Goal: Information Seeking & Learning: Learn about a topic

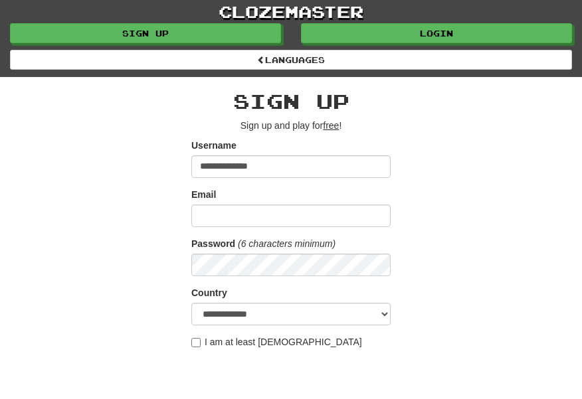
type input "**********"
click at [206, 214] on input "Email" at bounding box center [290, 216] width 199 height 23
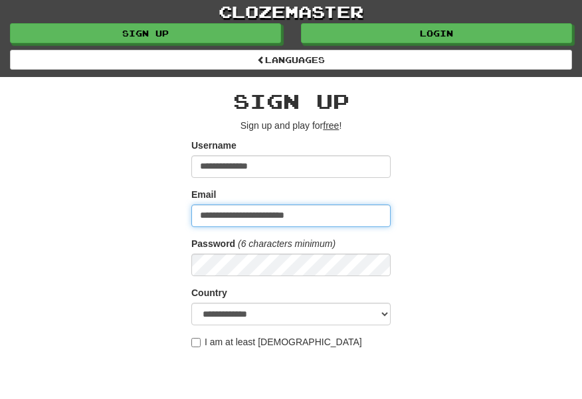
type input "**********"
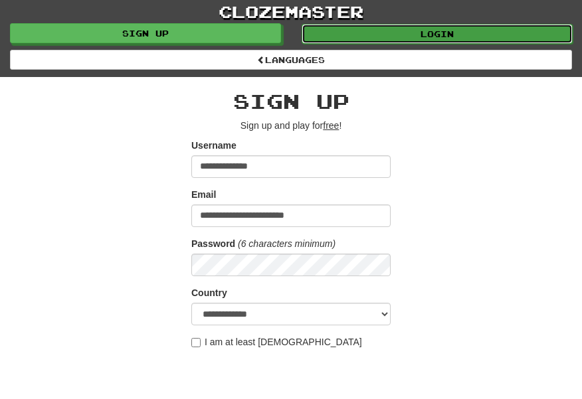
click at [474, 33] on link "Login" at bounding box center [437, 34] width 271 height 20
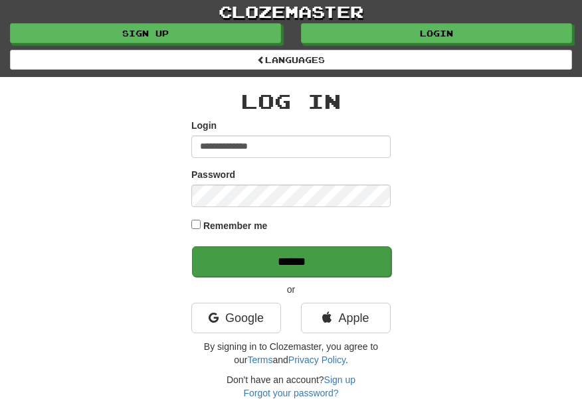
type input "**********"
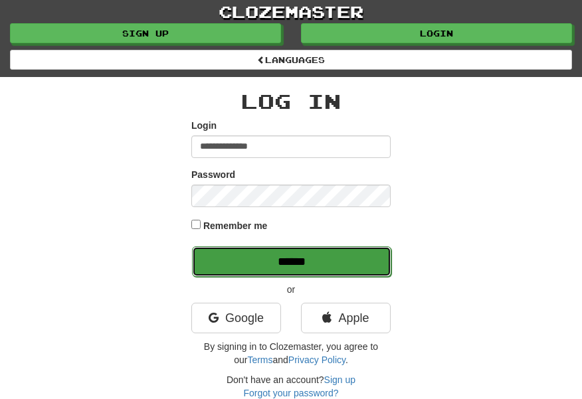
click at [336, 259] on input "******" at bounding box center [291, 262] width 199 height 31
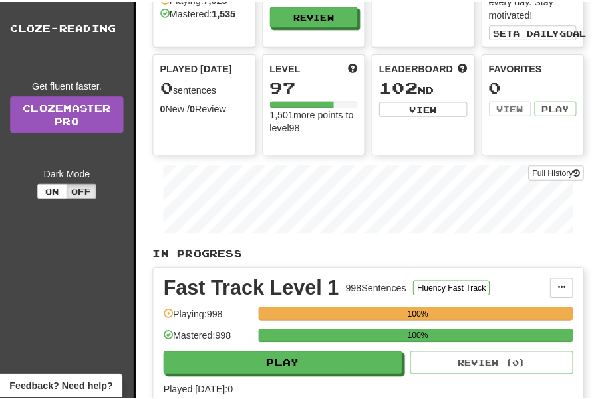
scroll to position [132, 0]
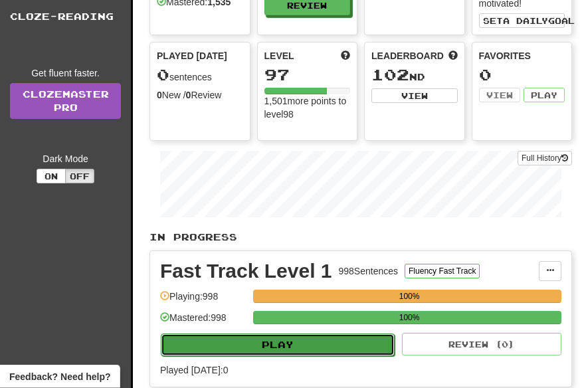
click at [324, 345] on button "Play" at bounding box center [278, 345] width 234 height 23
select select "**"
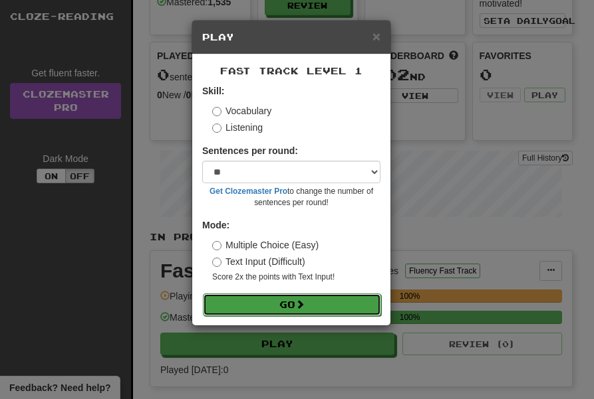
click at [310, 306] on button "Go" at bounding box center [292, 305] width 178 height 23
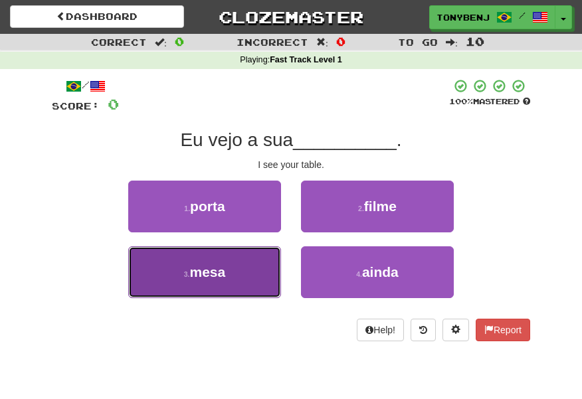
click at [241, 284] on button "3 . mesa" at bounding box center [204, 273] width 153 height 52
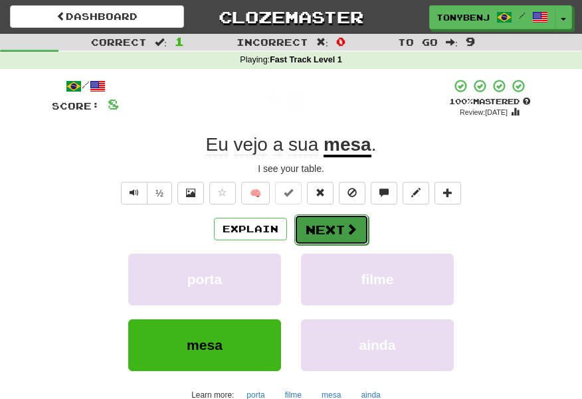
click at [341, 237] on button "Next" at bounding box center [331, 230] width 74 height 31
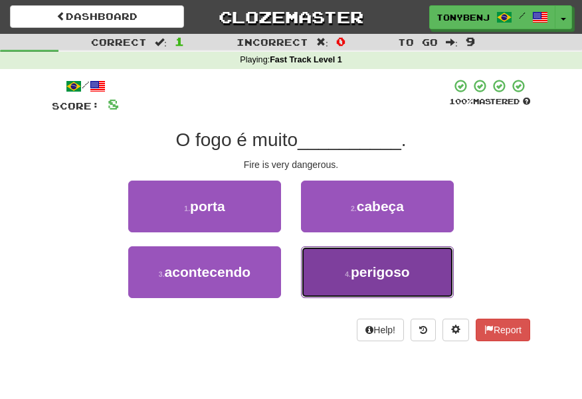
click at [356, 272] on span "perigoso" at bounding box center [380, 272] width 59 height 15
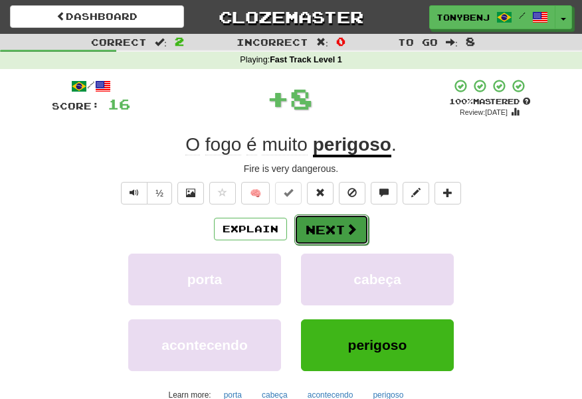
click at [346, 221] on button "Next" at bounding box center [331, 230] width 74 height 31
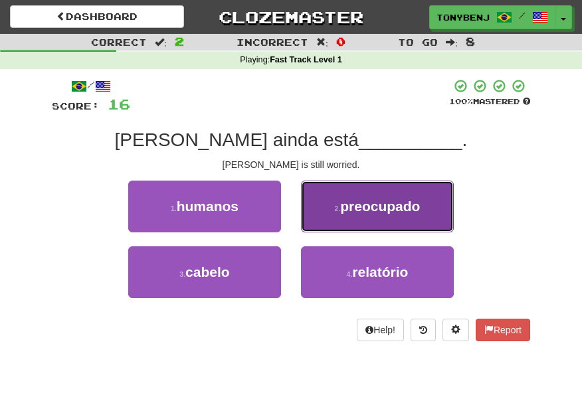
click at [330, 203] on button "2 . preocupado" at bounding box center [377, 207] width 153 height 52
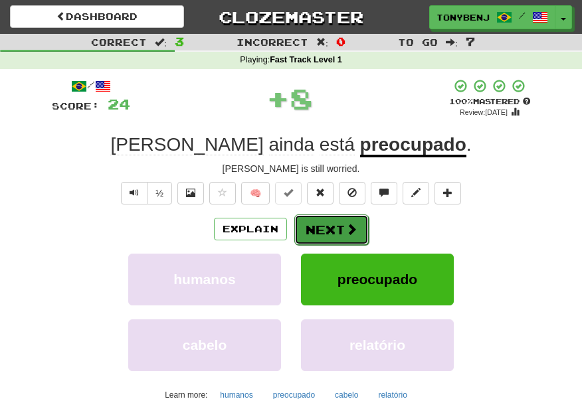
click at [354, 235] on span at bounding box center [352, 229] width 12 height 12
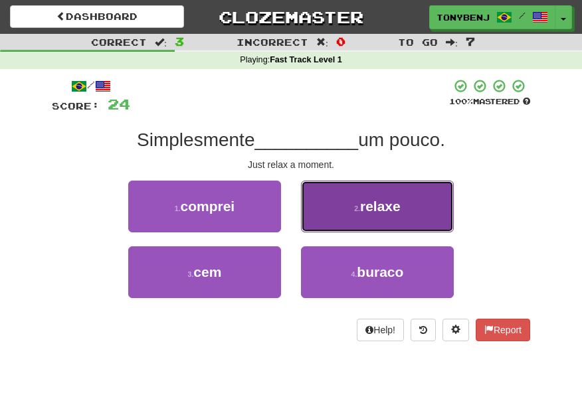
click at [358, 217] on button "2 . relaxe" at bounding box center [377, 207] width 153 height 52
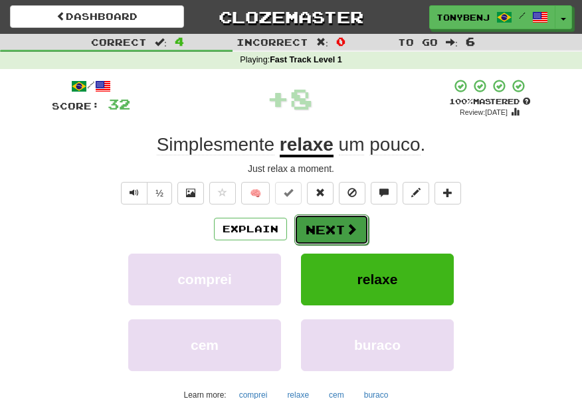
click at [358, 237] on button "Next" at bounding box center [331, 230] width 74 height 31
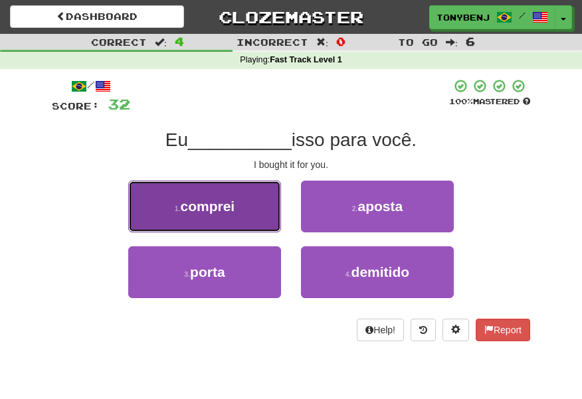
click at [267, 223] on button "1 . comprei" at bounding box center [204, 207] width 153 height 52
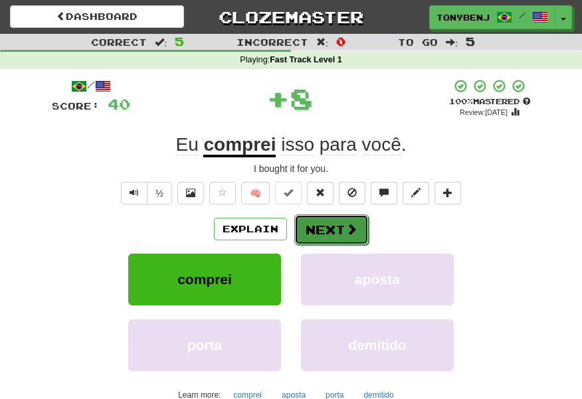
click at [357, 238] on button "Next" at bounding box center [331, 230] width 74 height 31
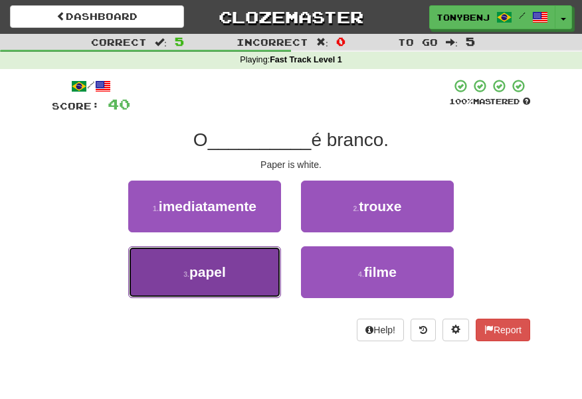
click at [263, 271] on button "3 . papel" at bounding box center [204, 273] width 153 height 52
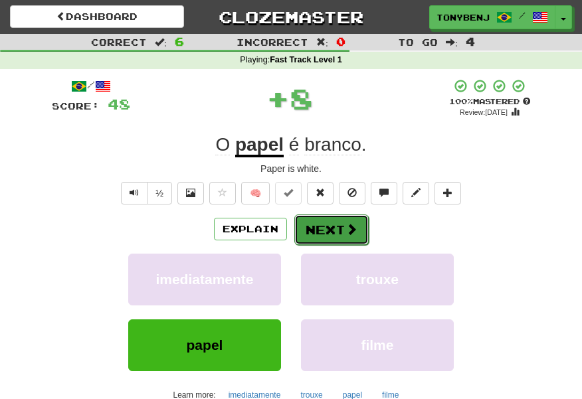
click at [360, 233] on button "Next" at bounding box center [331, 230] width 74 height 31
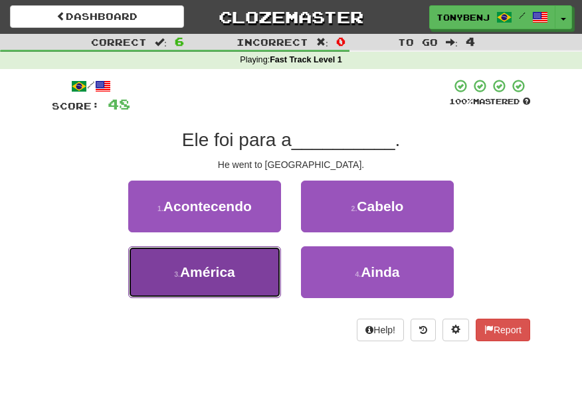
click at [273, 276] on button "3 . América" at bounding box center [204, 273] width 153 height 52
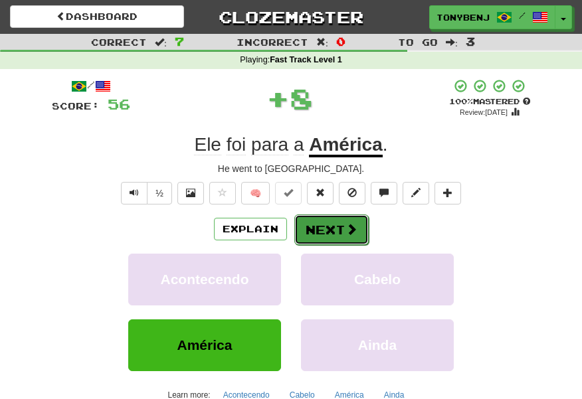
click at [329, 238] on button "Next" at bounding box center [331, 230] width 74 height 31
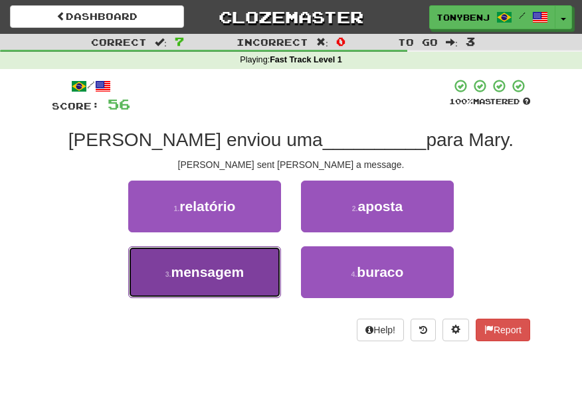
click at [279, 265] on button "3 . mensagem" at bounding box center [204, 273] width 153 height 52
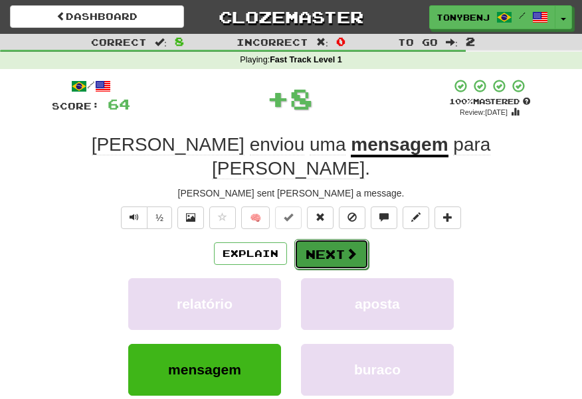
click at [356, 239] on button "Next" at bounding box center [331, 254] width 74 height 31
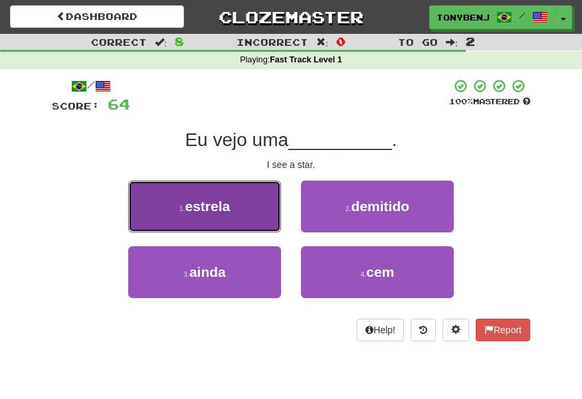
click at [257, 211] on button "1 . estrela" at bounding box center [204, 207] width 153 height 52
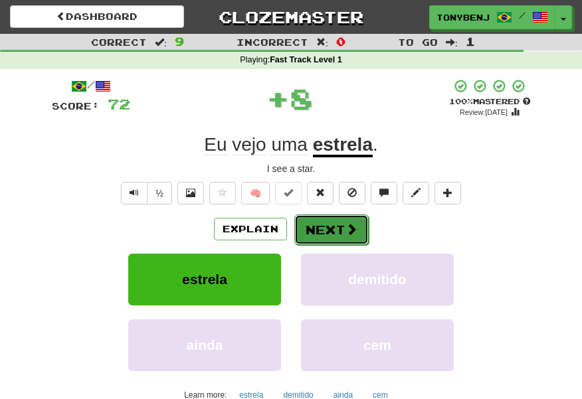
click at [332, 231] on button "Next" at bounding box center [331, 230] width 74 height 31
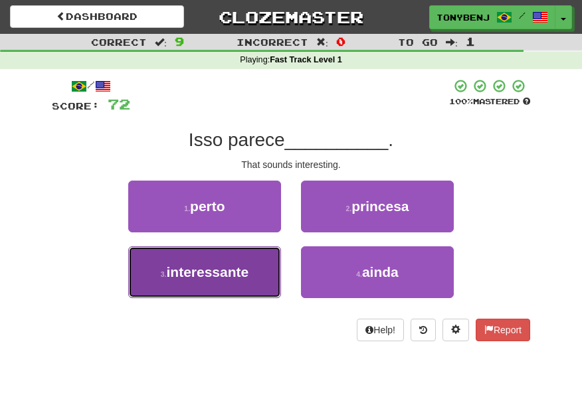
click at [263, 267] on button "3 . interessante" at bounding box center [204, 273] width 153 height 52
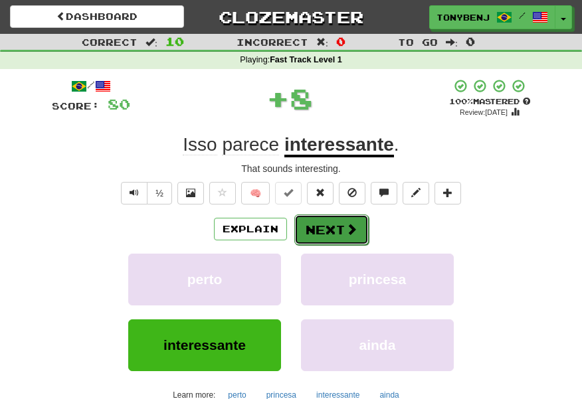
click at [366, 229] on button "Next" at bounding box center [331, 230] width 74 height 31
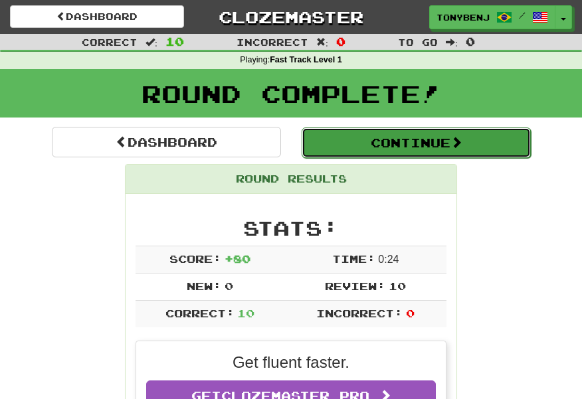
click at [370, 152] on button "Continue" at bounding box center [416, 143] width 229 height 31
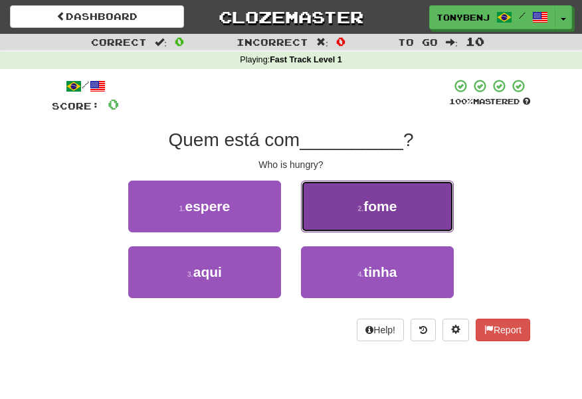
click at [352, 212] on button "2 . fome" at bounding box center [377, 207] width 153 height 52
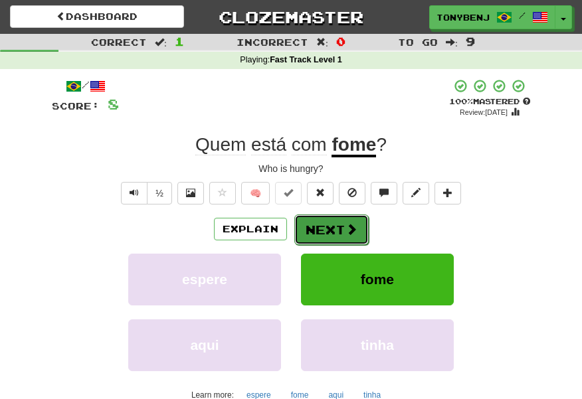
click at [342, 231] on button "Next" at bounding box center [331, 230] width 74 height 31
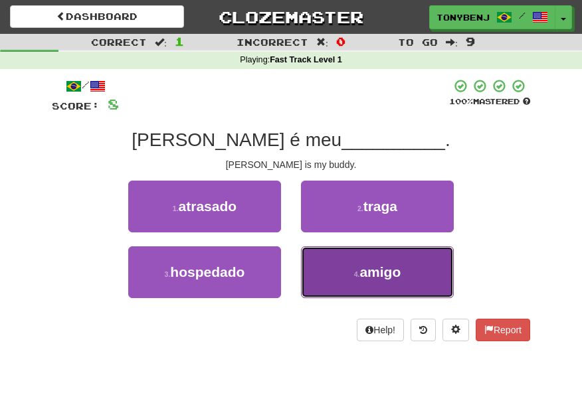
click at [349, 275] on button "4 . amigo" at bounding box center [377, 273] width 153 height 52
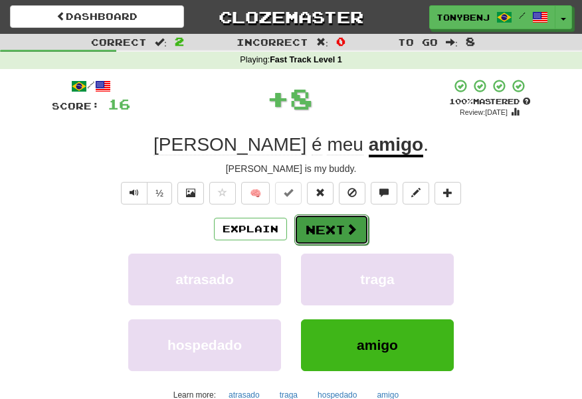
click at [318, 235] on button "Next" at bounding box center [331, 230] width 74 height 31
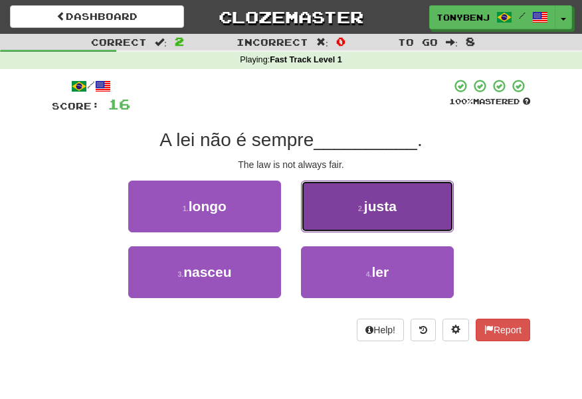
click at [320, 207] on button "2 . justa" at bounding box center [377, 207] width 153 height 52
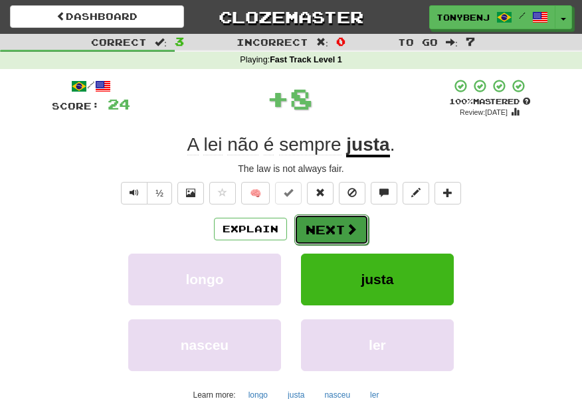
click at [346, 231] on span at bounding box center [352, 229] width 12 height 12
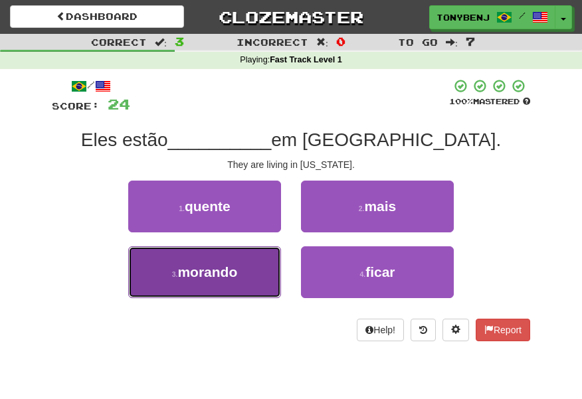
click at [235, 275] on span "morando" at bounding box center [207, 272] width 60 height 15
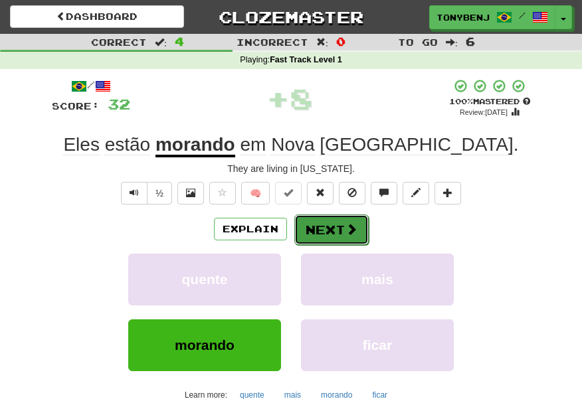
click at [343, 235] on button "Next" at bounding box center [331, 230] width 74 height 31
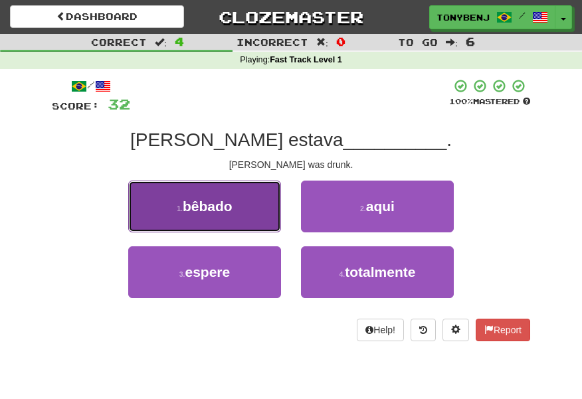
click at [275, 227] on button "1 . bêbado" at bounding box center [204, 207] width 153 height 52
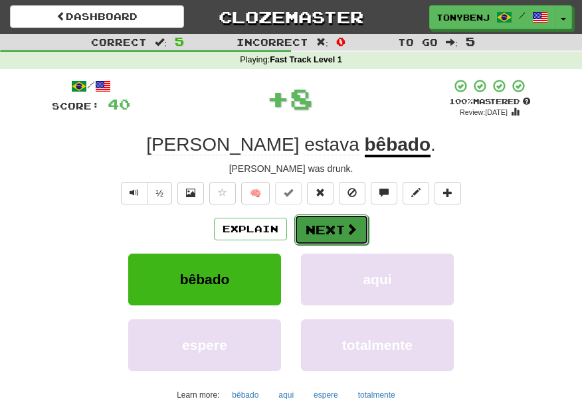
click at [339, 235] on button "Next" at bounding box center [331, 230] width 74 height 31
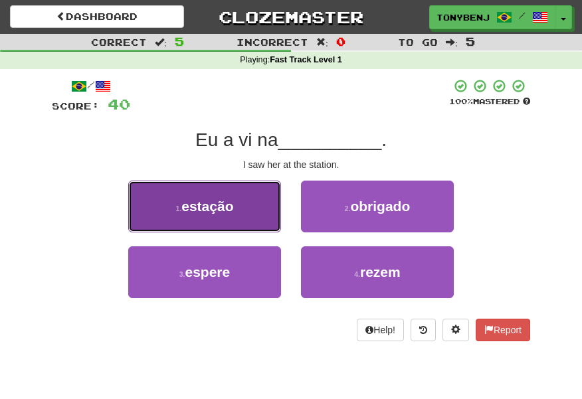
click at [273, 221] on button "1 . estação" at bounding box center [204, 207] width 153 height 52
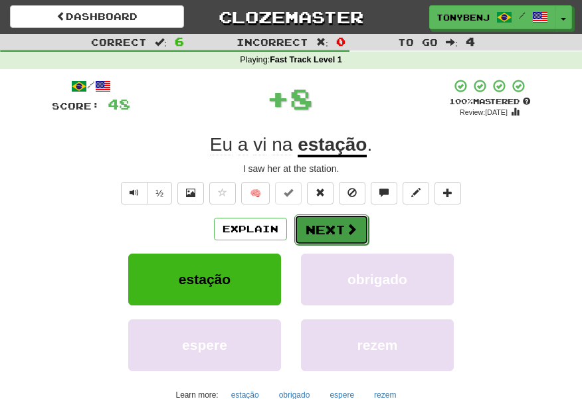
click at [348, 242] on button "Next" at bounding box center [331, 230] width 74 height 31
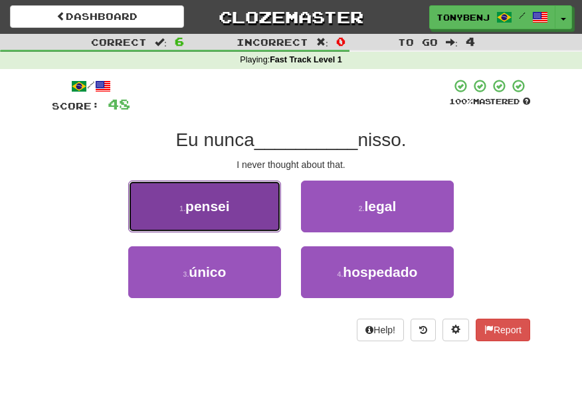
click at [249, 206] on button "1 . pensei" at bounding box center [204, 207] width 153 height 52
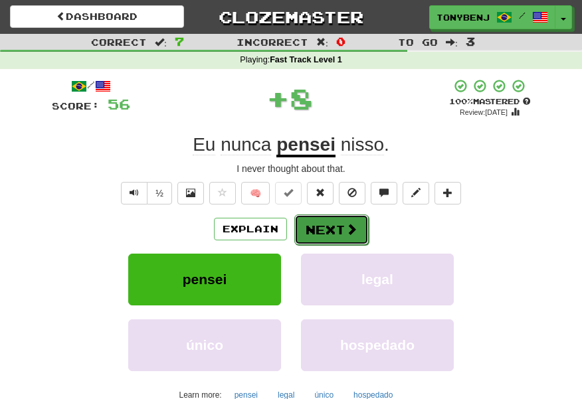
click at [344, 233] on button "Next" at bounding box center [331, 230] width 74 height 31
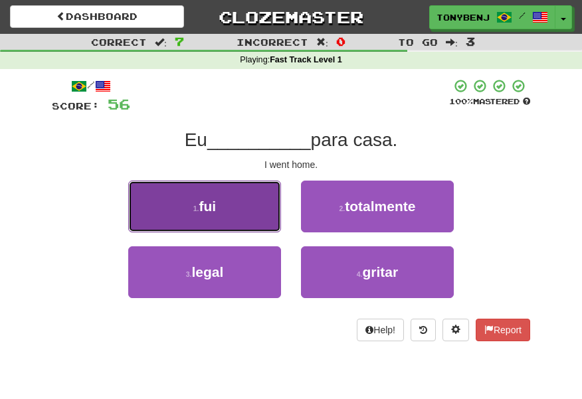
click at [259, 223] on button "1 . fui" at bounding box center [204, 207] width 153 height 52
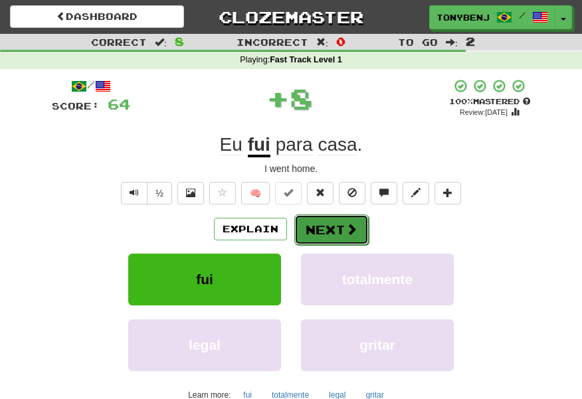
click at [346, 234] on span at bounding box center [352, 229] width 12 height 12
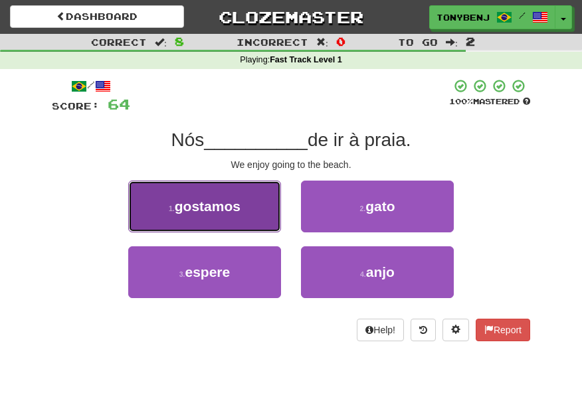
click at [260, 214] on button "1 . gostamos" at bounding box center [204, 207] width 153 height 52
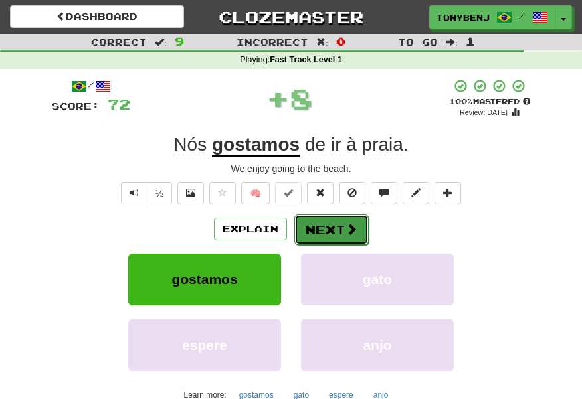
click at [349, 225] on span at bounding box center [352, 229] width 12 height 12
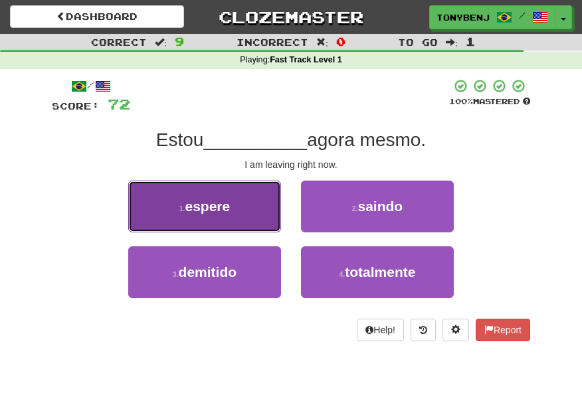
click at [268, 227] on button "1 . espere" at bounding box center [204, 207] width 153 height 52
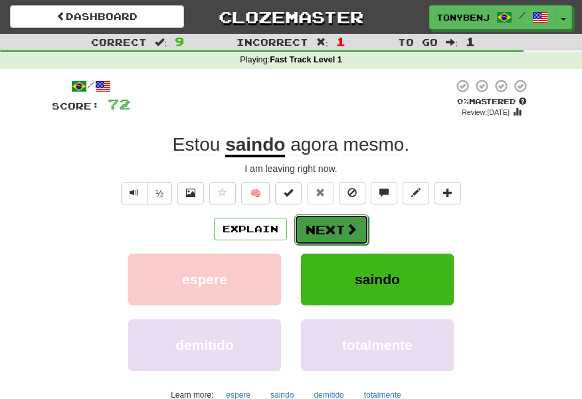
click at [330, 238] on button "Next" at bounding box center [331, 230] width 74 height 31
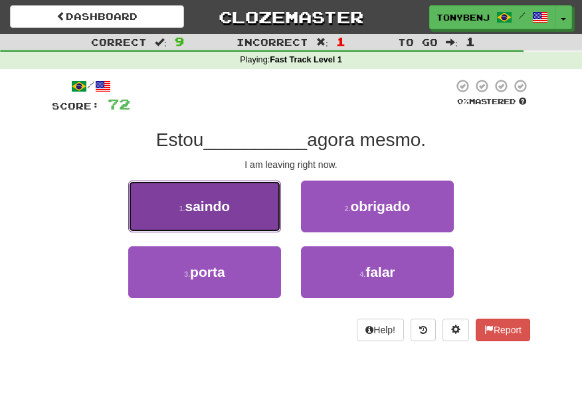
click at [250, 227] on button "1 . saindo" at bounding box center [204, 207] width 153 height 52
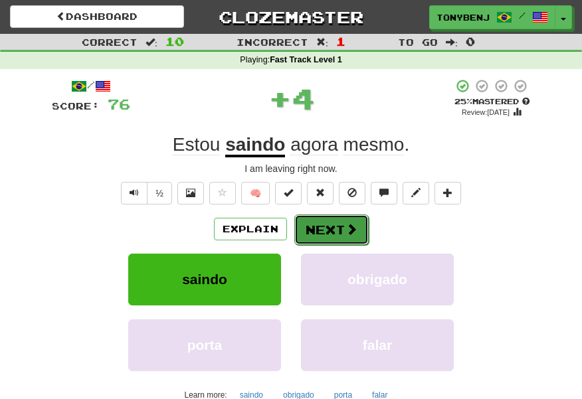
click at [354, 234] on span at bounding box center [352, 229] width 12 height 12
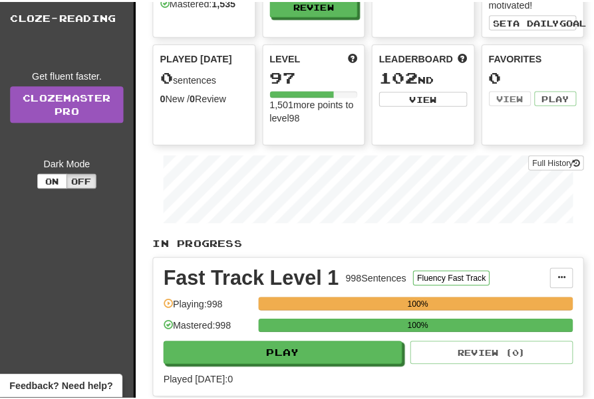
scroll to position [132, 0]
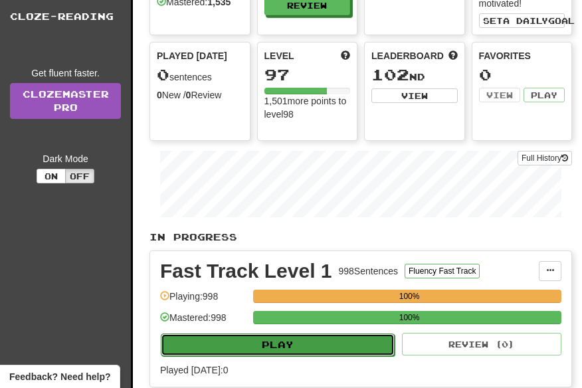
click at [324, 346] on button "Play" at bounding box center [278, 345] width 234 height 23
select select "**"
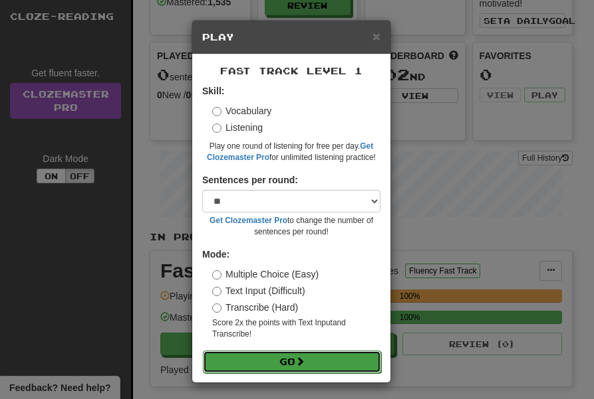
click at [304, 362] on button "Go" at bounding box center [292, 362] width 178 height 23
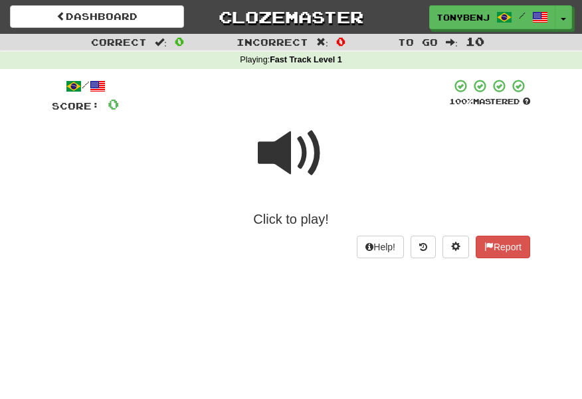
click at [278, 152] on span at bounding box center [291, 153] width 66 height 66
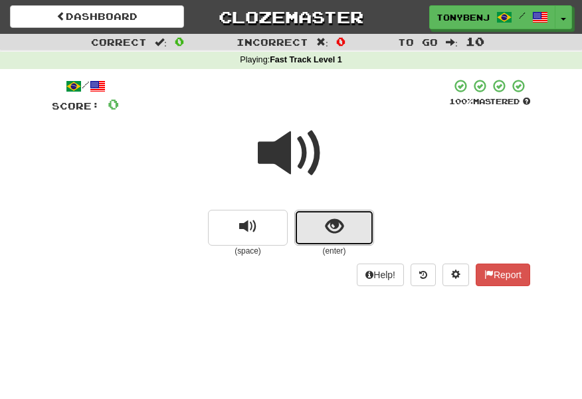
click at [330, 223] on span "show sentence" at bounding box center [335, 227] width 18 height 18
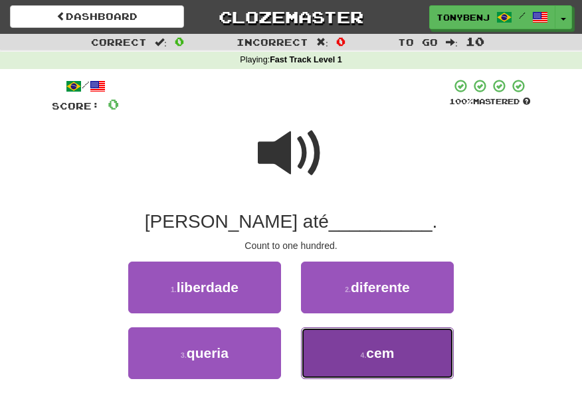
click at [346, 362] on button "4 . cem" at bounding box center [377, 354] width 153 height 52
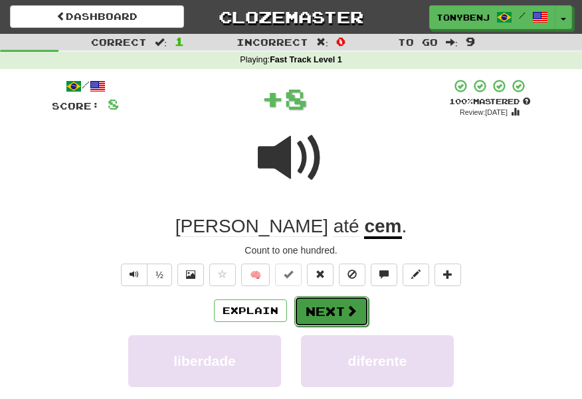
click at [306, 308] on button "Next" at bounding box center [331, 311] width 74 height 31
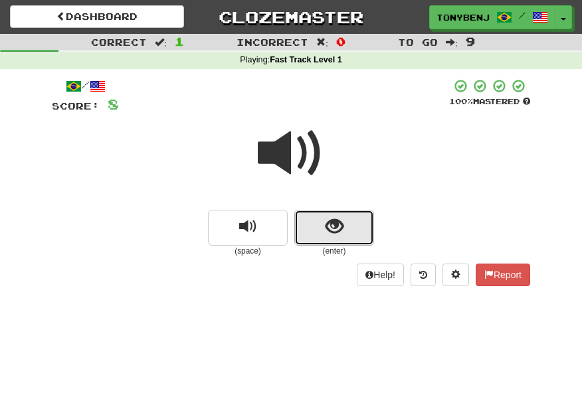
click at [307, 234] on button "show sentence" at bounding box center [334, 228] width 80 height 36
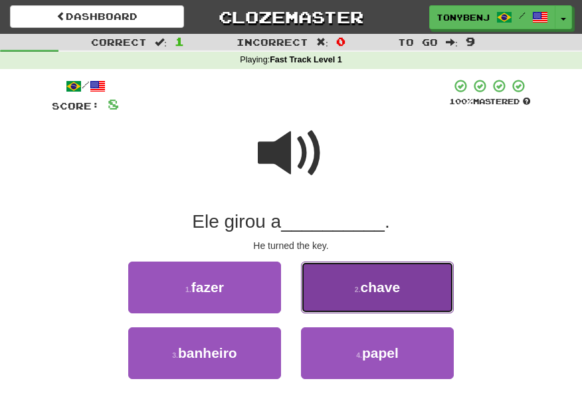
click at [340, 291] on button "2 . chave" at bounding box center [377, 288] width 153 height 52
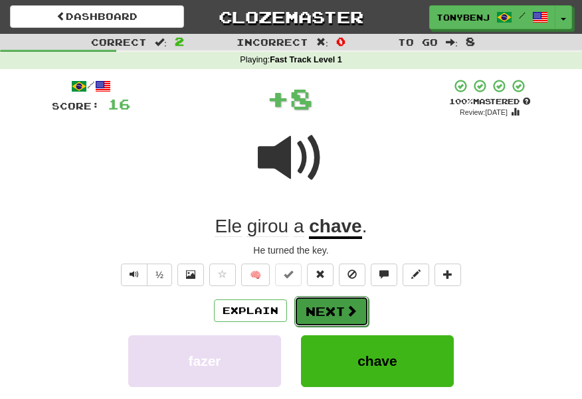
click at [338, 316] on button "Next" at bounding box center [331, 311] width 74 height 31
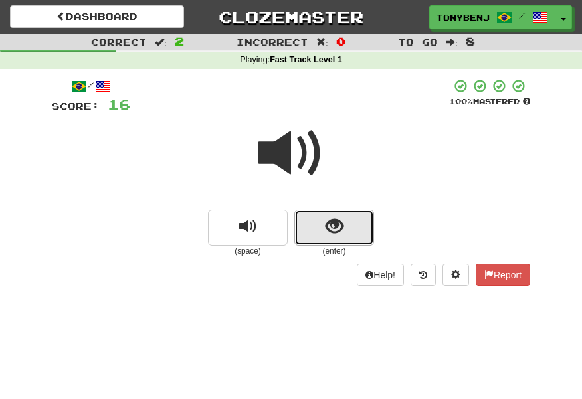
click at [312, 237] on button "show sentence" at bounding box center [334, 228] width 80 height 36
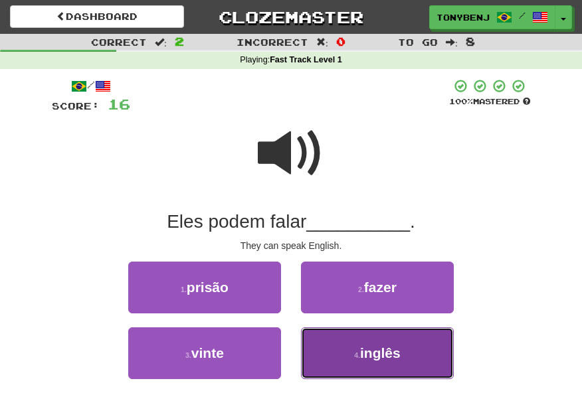
click at [354, 365] on button "4 . inglês" at bounding box center [377, 354] width 153 height 52
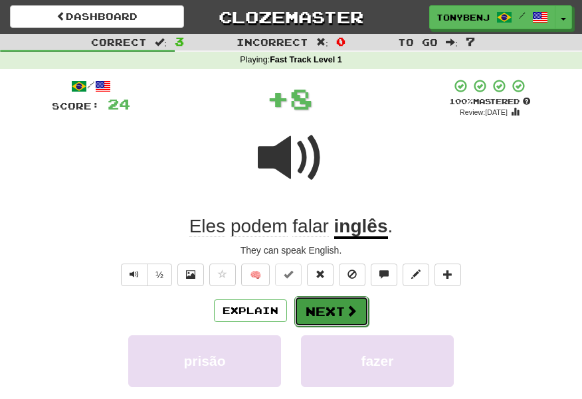
click at [343, 317] on button "Next" at bounding box center [331, 311] width 74 height 31
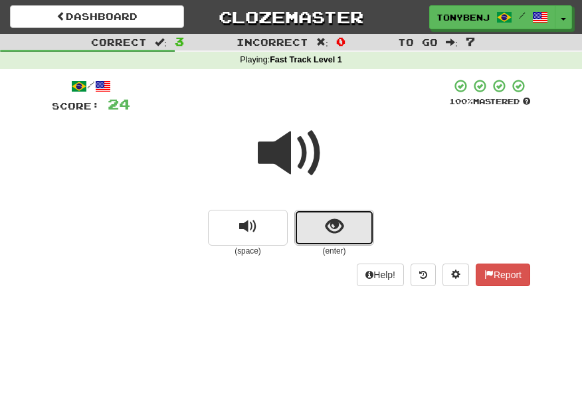
click at [306, 224] on button "show sentence" at bounding box center [334, 228] width 80 height 36
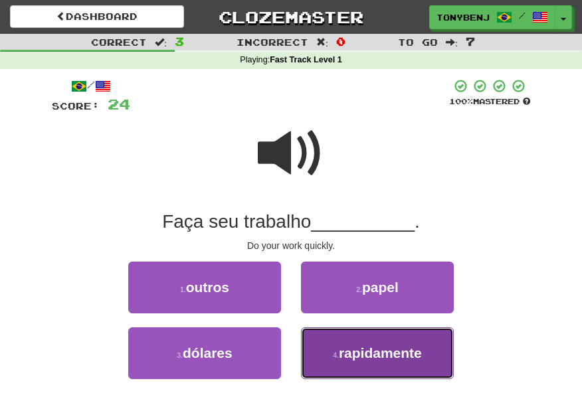
click at [347, 334] on button "4 . rapidamente" at bounding box center [377, 354] width 153 height 52
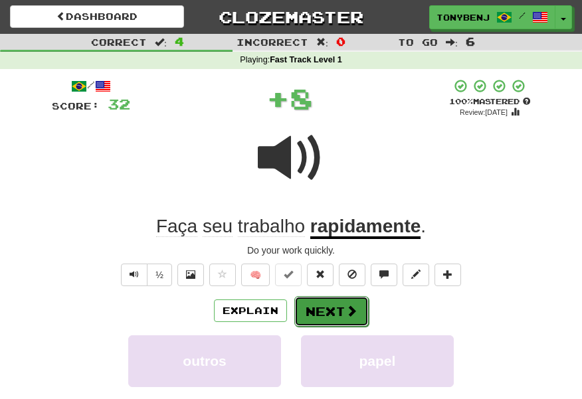
click at [348, 312] on span at bounding box center [352, 311] width 12 height 12
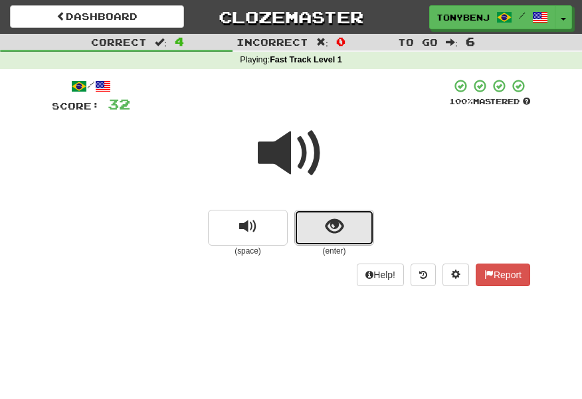
click at [315, 236] on button "show sentence" at bounding box center [334, 228] width 80 height 36
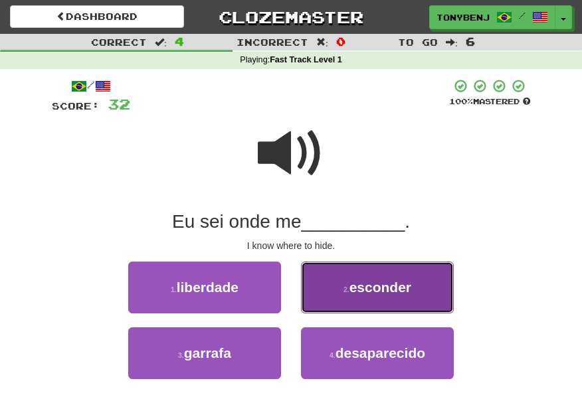
click at [331, 290] on button "2 . esconder" at bounding box center [377, 288] width 153 height 52
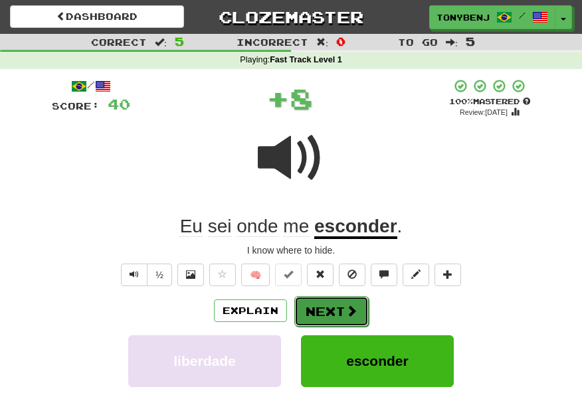
click at [351, 310] on span at bounding box center [352, 311] width 12 height 12
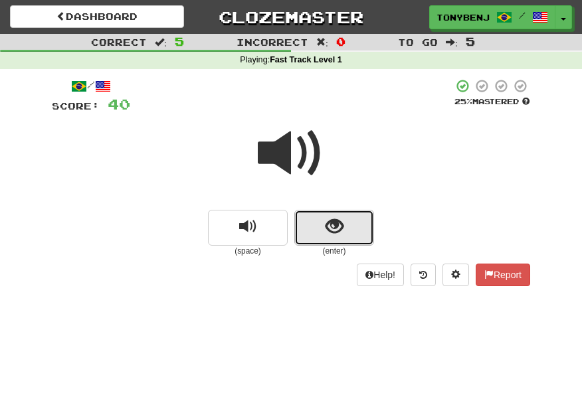
click at [339, 241] on button "show sentence" at bounding box center [334, 228] width 80 height 36
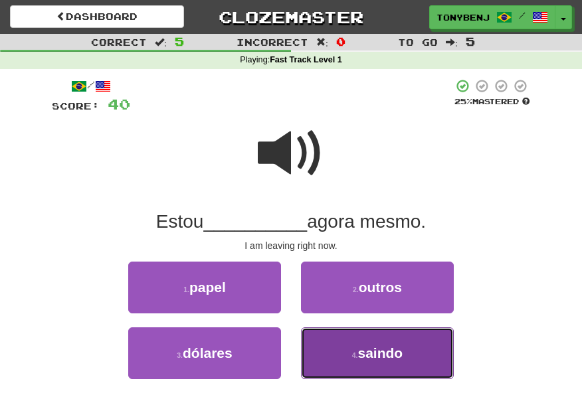
click at [369, 348] on span "saindo" at bounding box center [380, 353] width 45 height 15
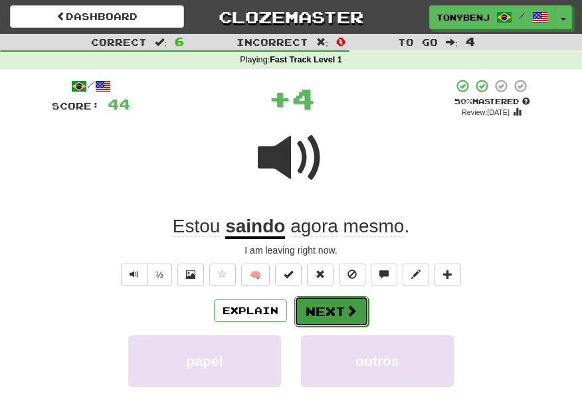
click at [326, 316] on button "Next" at bounding box center [331, 311] width 74 height 31
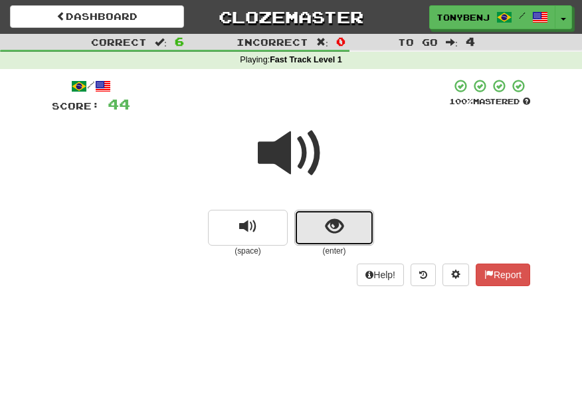
click at [296, 227] on button "show sentence" at bounding box center [334, 228] width 80 height 36
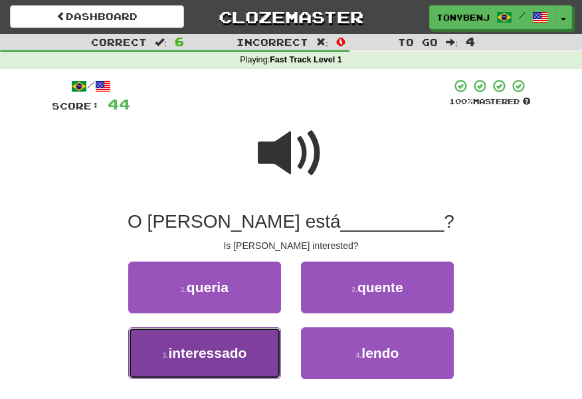
click at [259, 344] on button "3 . interessado" at bounding box center [204, 354] width 153 height 52
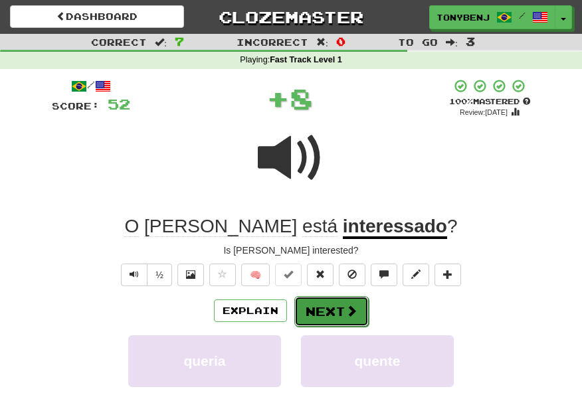
click at [351, 310] on span at bounding box center [352, 311] width 12 height 12
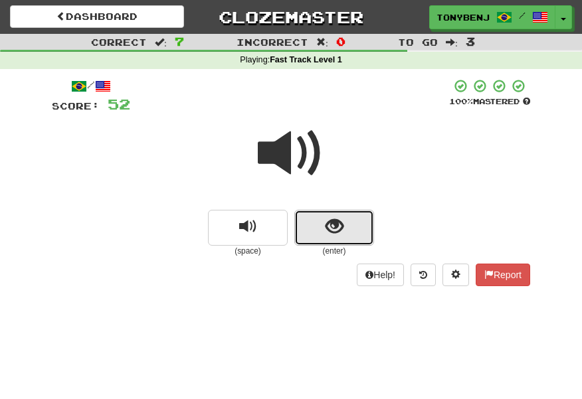
click at [328, 233] on span "show sentence" at bounding box center [335, 227] width 18 height 18
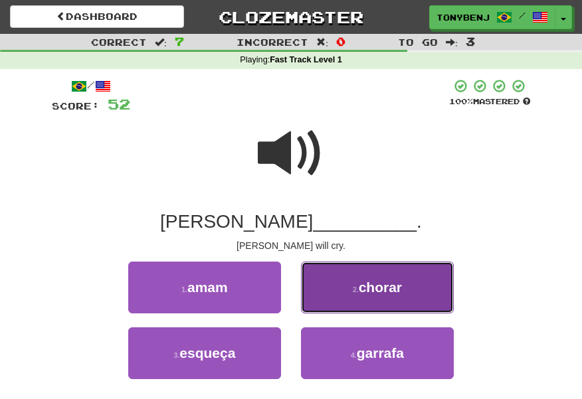
click at [366, 292] on span "chorar" at bounding box center [380, 287] width 43 height 15
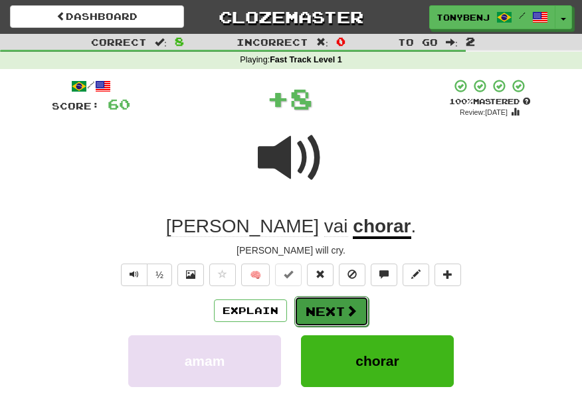
click at [358, 307] on button "Next" at bounding box center [331, 311] width 74 height 31
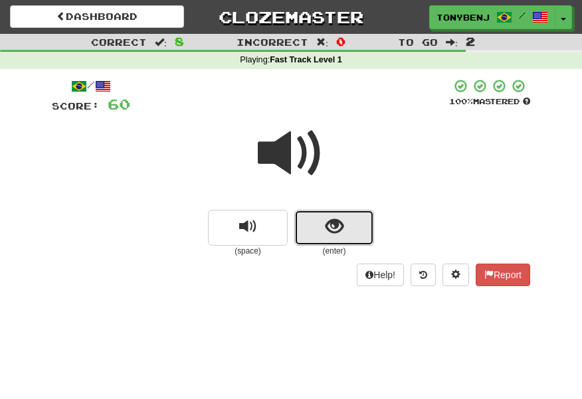
click at [326, 233] on span "show sentence" at bounding box center [335, 227] width 18 height 18
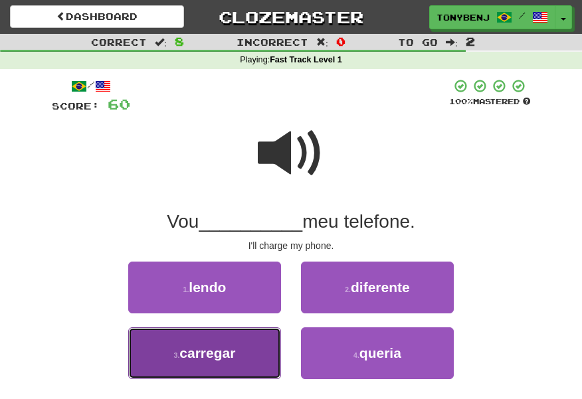
click at [245, 352] on button "3 . carregar" at bounding box center [204, 354] width 153 height 52
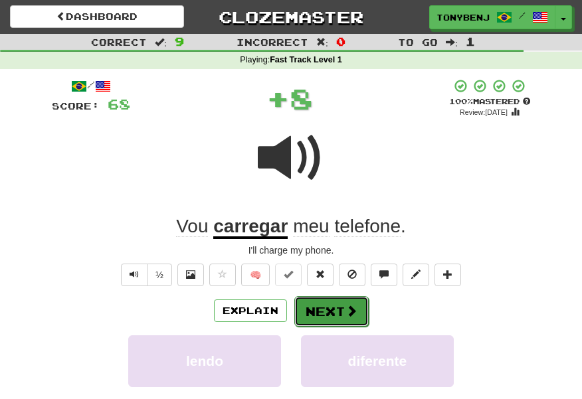
click at [357, 316] on button "Next" at bounding box center [331, 311] width 74 height 31
